Goal: Information Seeking & Learning: Learn about a topic

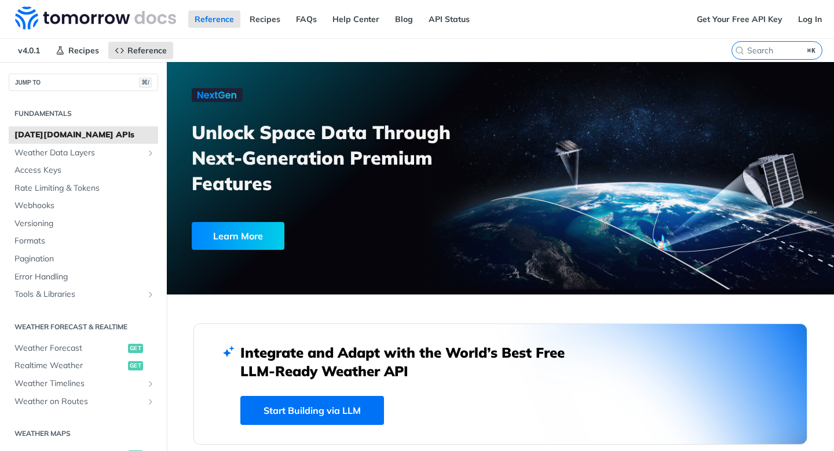
scroll to position [1464, 0]
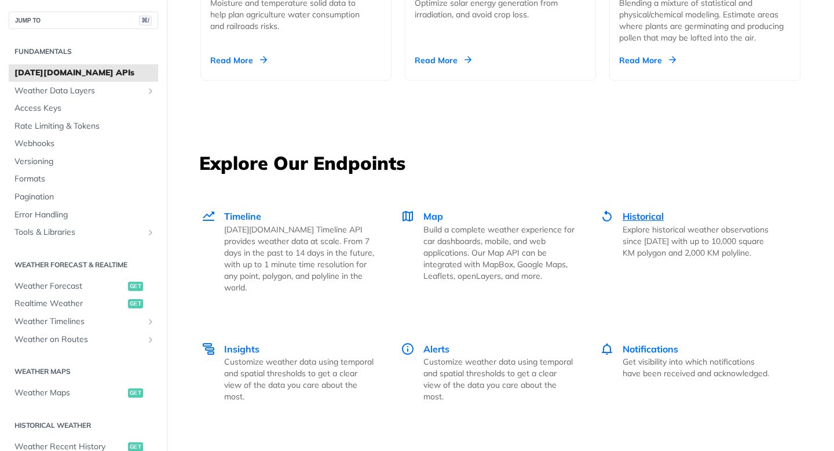
click at [639, 224] on p "Explore historical weather observations since [DATE] with up to 10,000 square K…" at bounding box center [698, 241] width 151 height 35
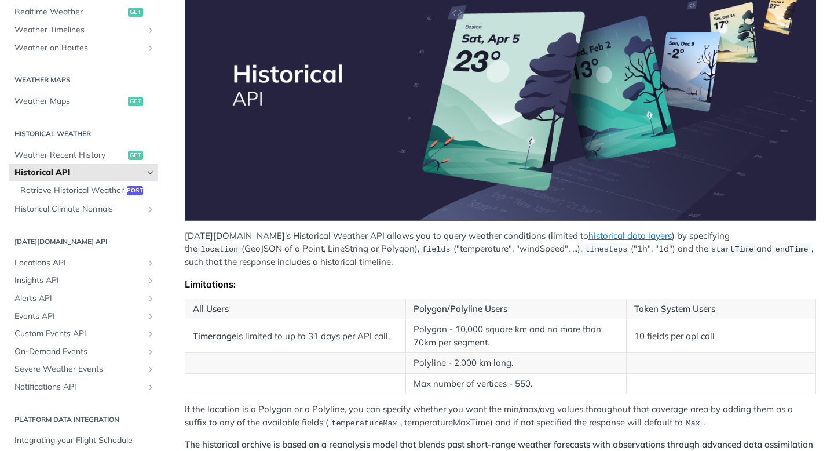
scroll to position [321, 0]
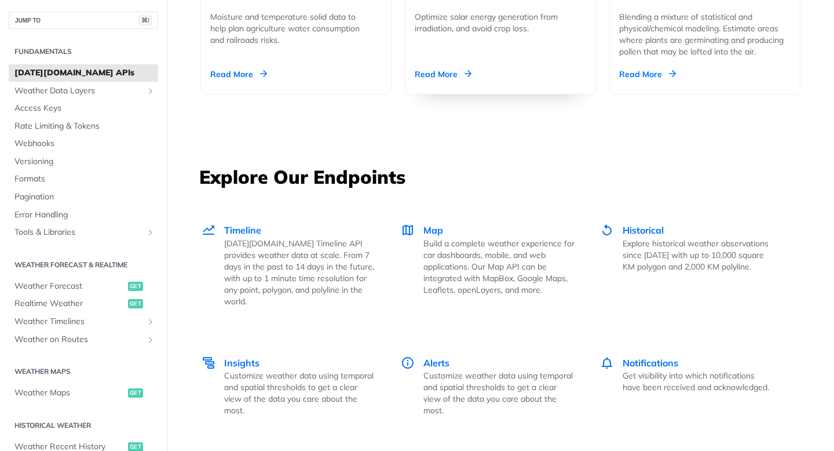
scroll to position [1479, 0]
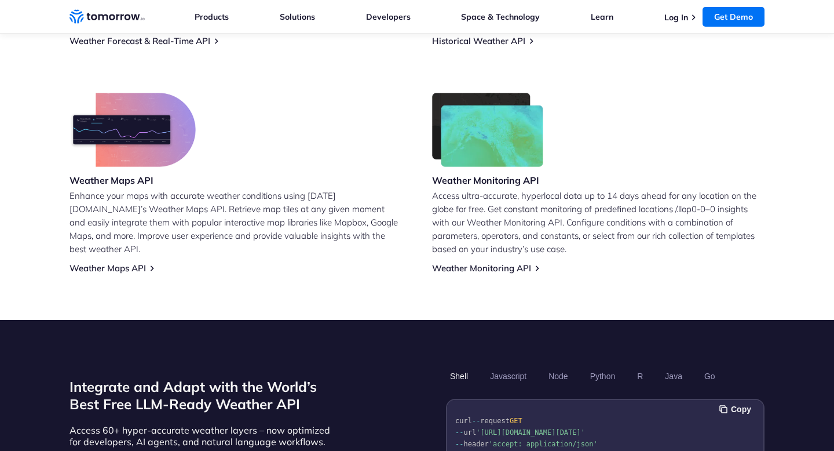
scroll to position [423, 0]
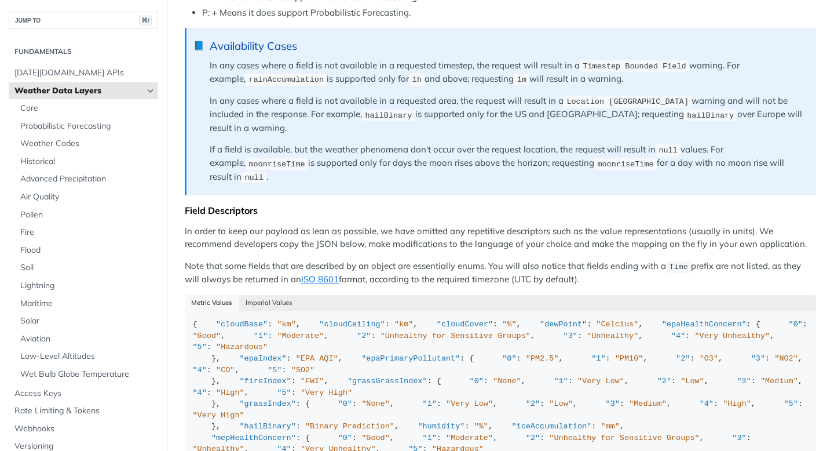
scroll to position [420, 0]
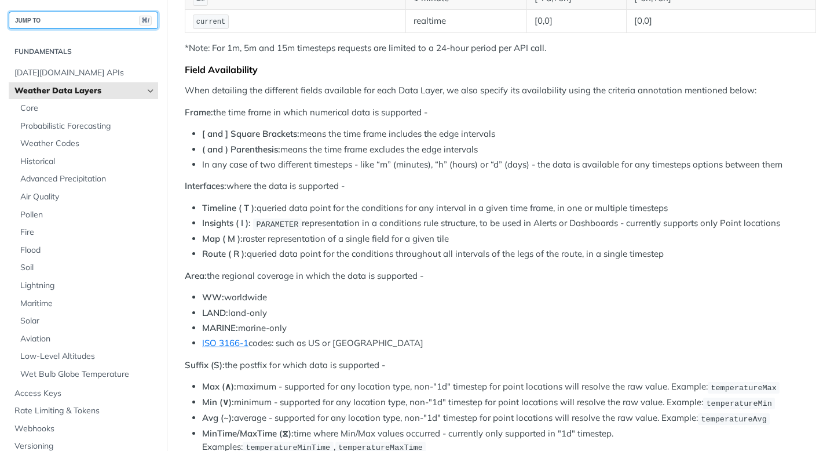
click at [57, 18] on button "JUMP TO ⌘/" at bounding box center [83, 20] width 149 height 17
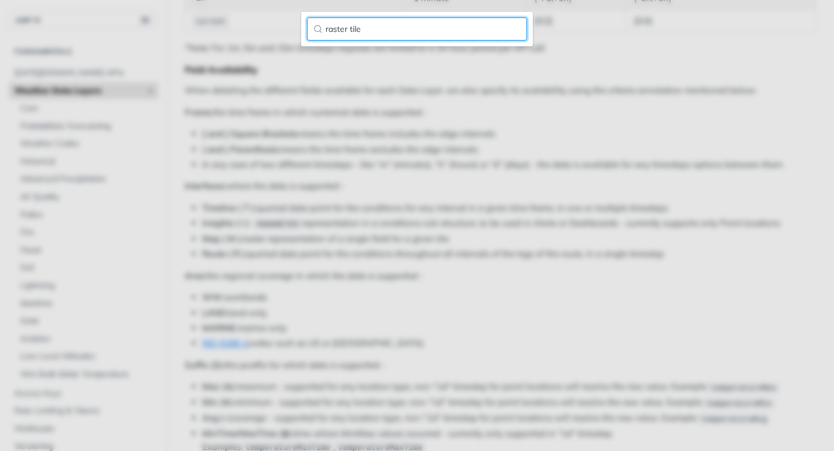
type input "raster tile"
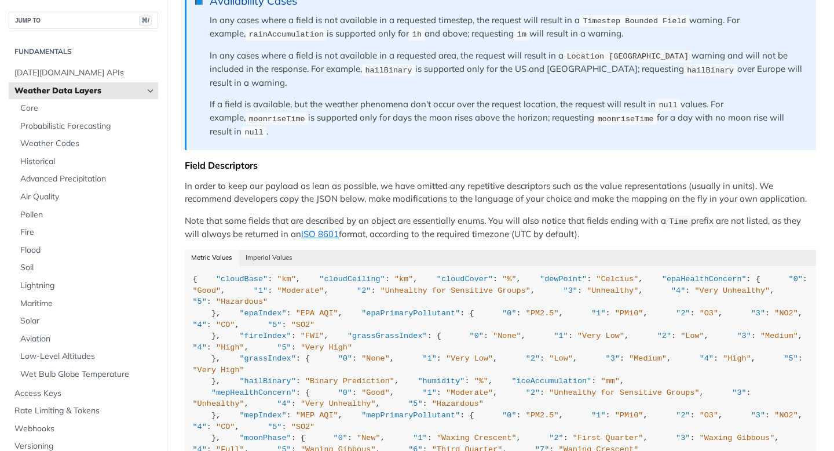
scroll to position [964, 0]
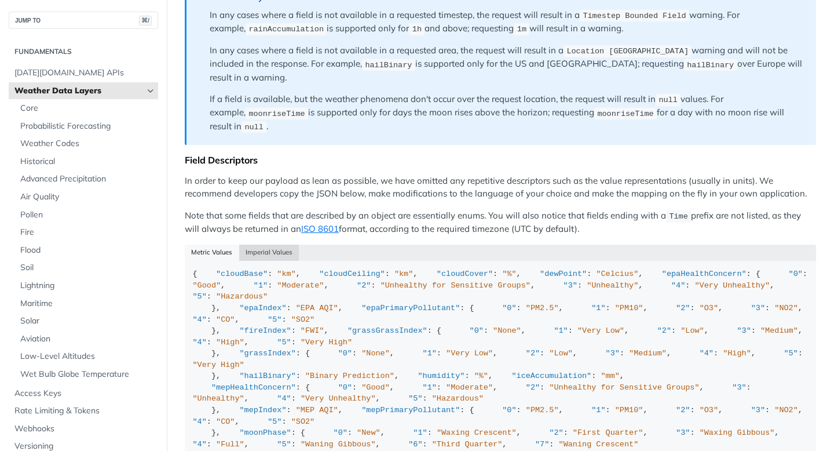
click at [280, 245] on button "Imperial Values" at bounding box center [269, 253] width 60 height 16
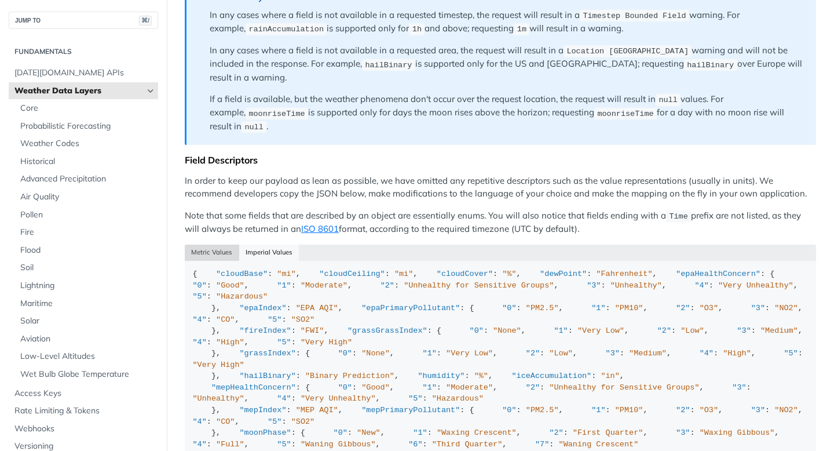
click at [225, 245] on button "Metric Values" at bounding box center [212, 253] width 54 height 16
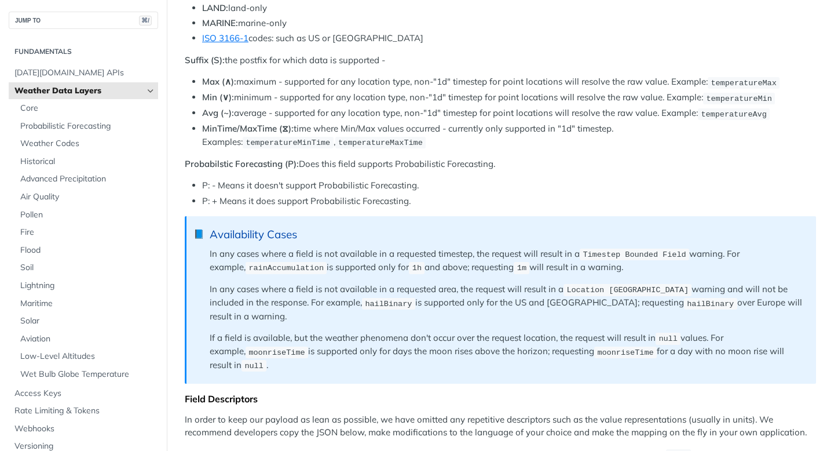
scroll to position [0, 0]
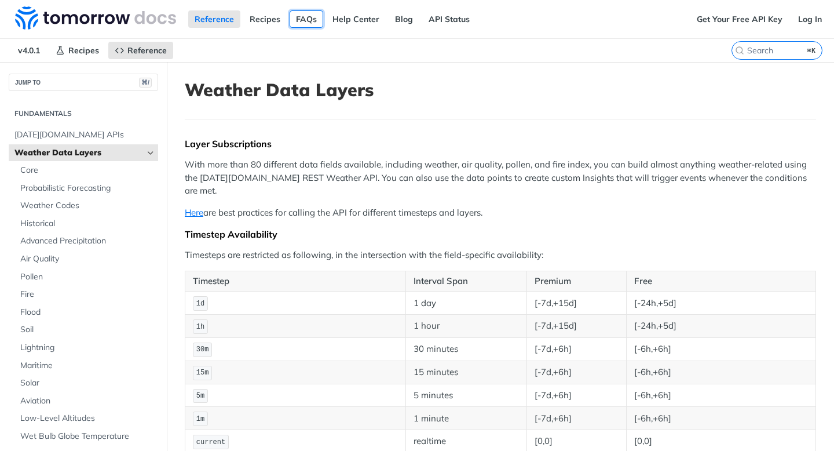
click at [304, 24] on link "FAQs" at bounding box center [307, 18] width 34 height 17
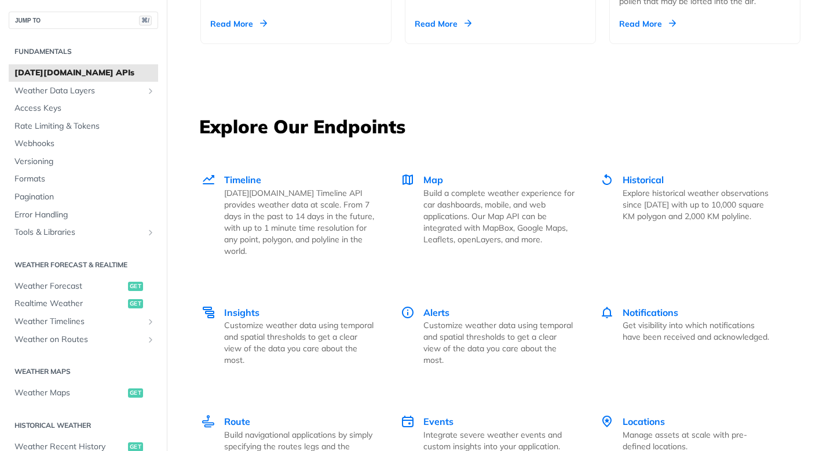
scroll to position [1502, 0]
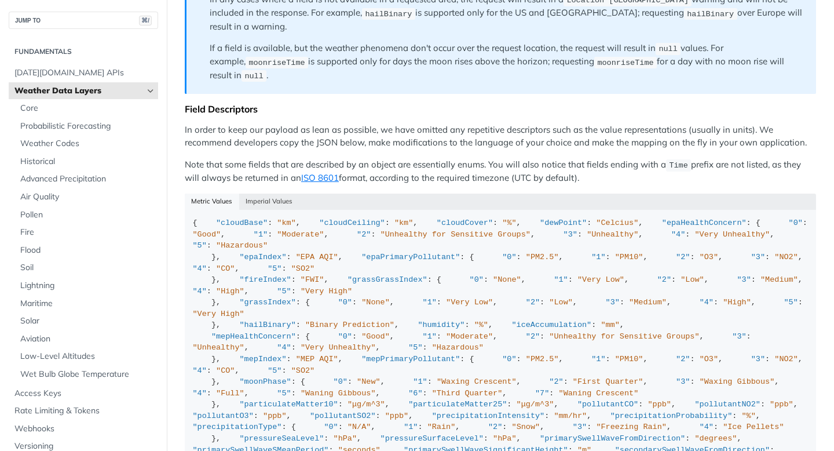
scroll to position [1033, 0]
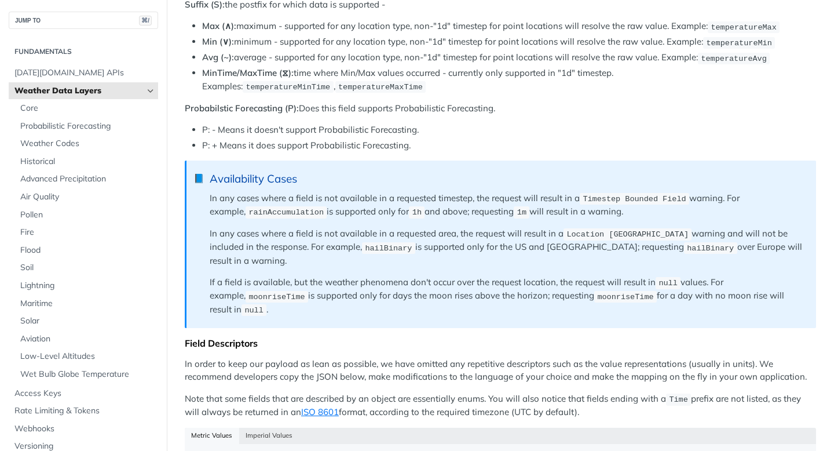
scroll to position [783, 0]
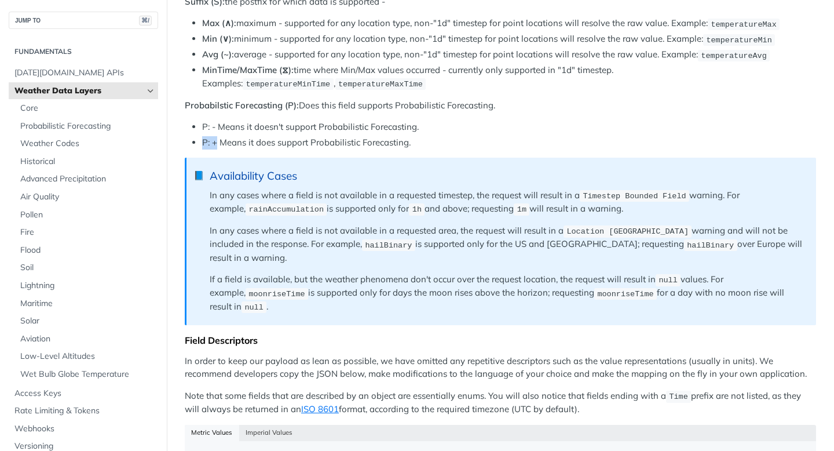
drag, startPoint x: 216, startPoint y: 129, endPoint x: 197, endPoint y: 123, distance: 20.2
click at [202, 136] on li "P: + Means it does support Probabilistic Forecasting." at bounding box center [509, 142] width 614 height 13
copy li "P: +"
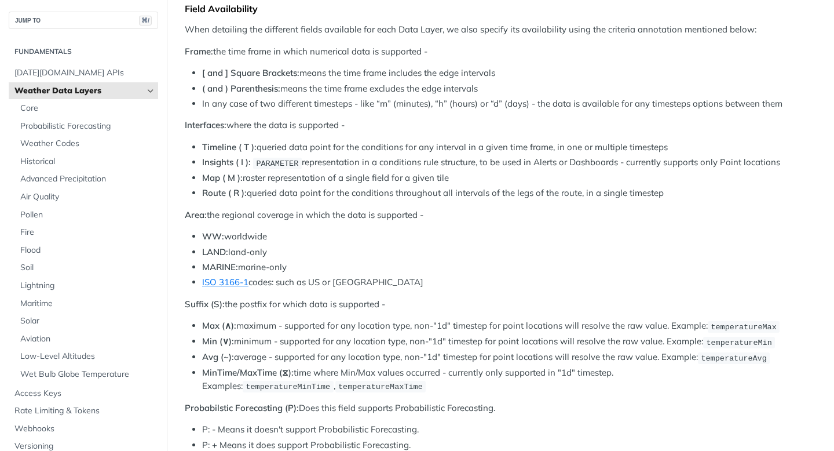
scroll to position [446, 0]
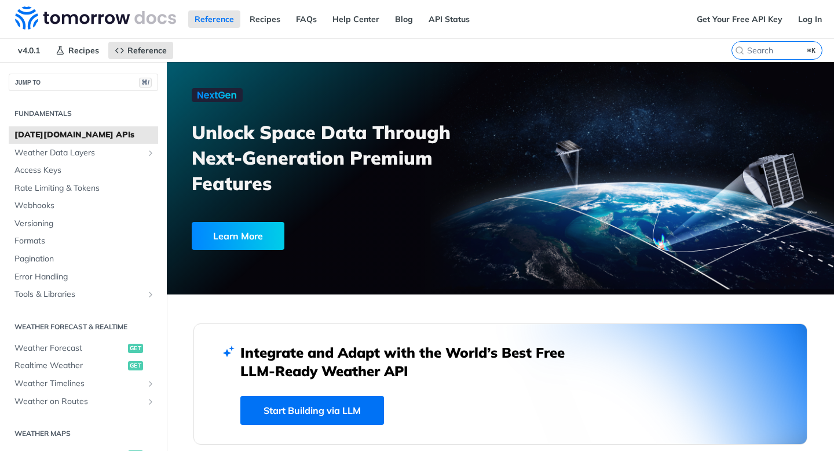
scroll to position [853, 0]
